Goal: Task Accomplishment & Management: Manage account settings

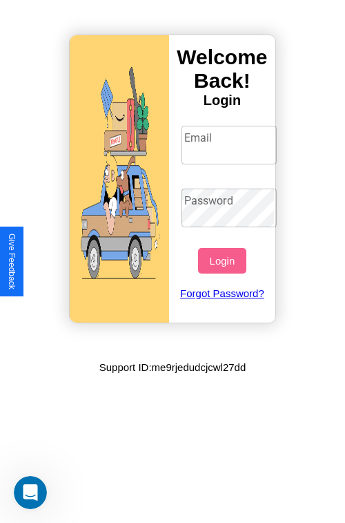
click at [231, 144] on input "Email" at bounding box center [230, 145] width 96 height 39
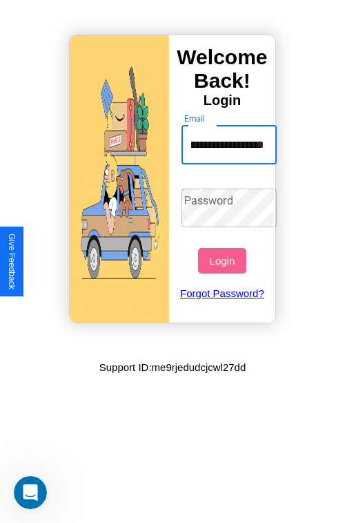
scroll to position [0, 55]
type input "**********"
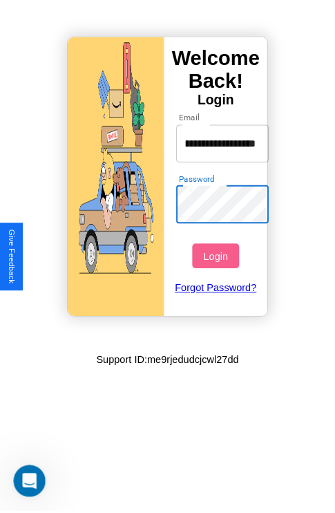
scroll to position [0, 0]
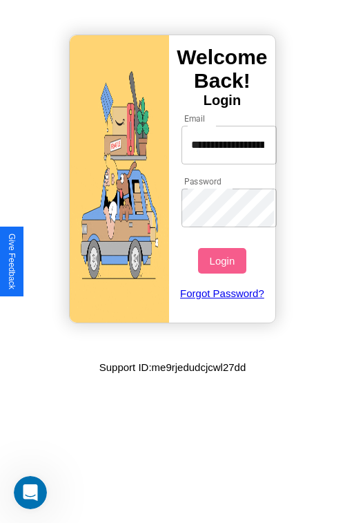
click at [224, 260] on button "Login" at bounding box center [222, 261] width 48 height 26
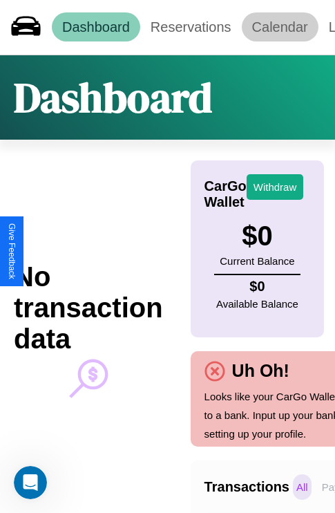
click at [280, 27] on link "Calendar" at bounding box center [280, 26] width 77 height 29
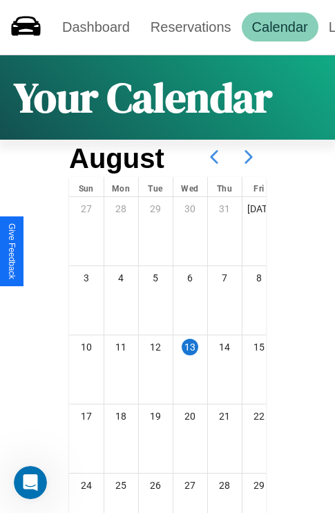
click at [249, 157] on icon at bounding box center [248, 157] width 35 height 35
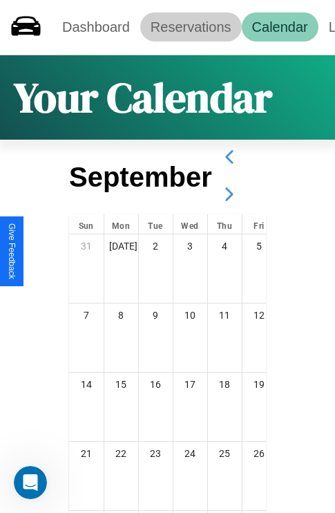
click at [191, 27] on link "Reservations" at bounding box center [191, 26] width 102 height 29
